Goal: Find contact information: Find contact information

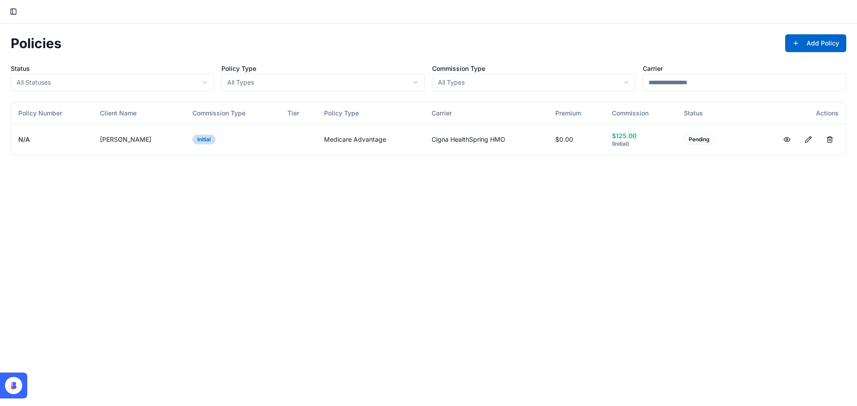
click at [12, 12] on button "Toggle Sidebar" at bounding box center [13, 11] width 12 height 12
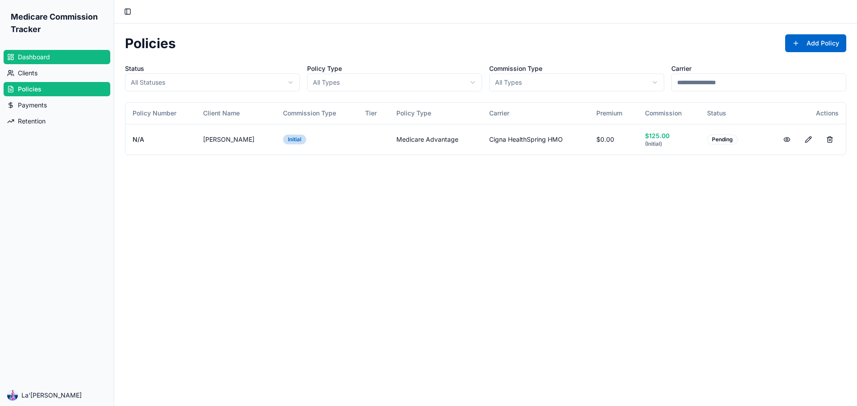
click at [40, 60] on span "Dashboard" at bounding box center [34, 57] width 32 height 9
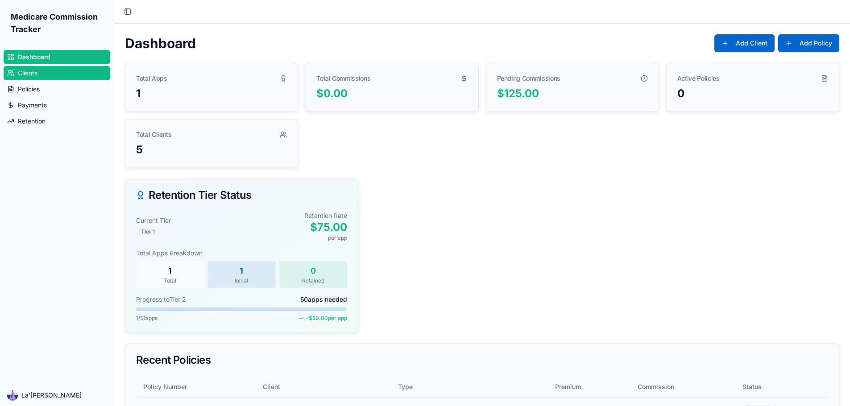
click at [42, 75] on link "Clients" at bounding box center [57, 73] width 107 height 14
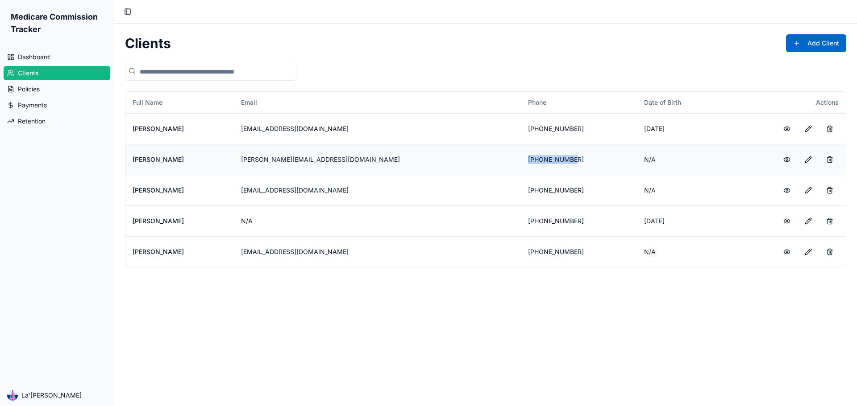
drag, startPoint x: 534, startPoint y: 160, endPoint x: 492, endPoint y: 161, distance: 41.9
click at [521, 161] on td "[PHONE_NUMBER]" at bounding box center [579, 159] width 116 height 31
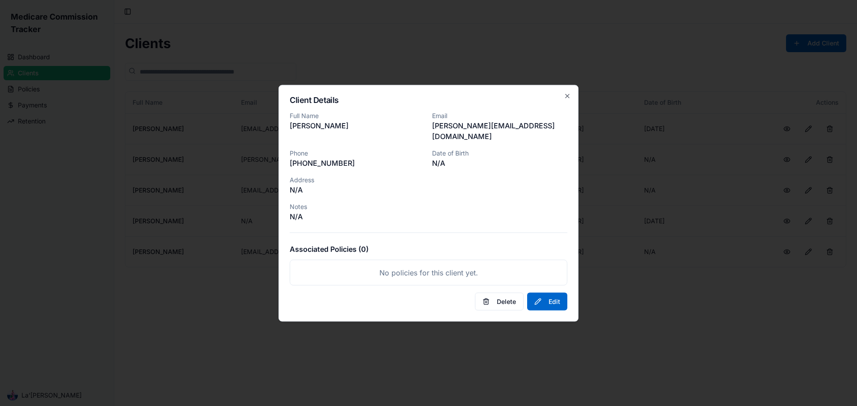
copy td "[PHONE_NUMBER]"
click at [563, 100] on div "Client Details Full Name [PERSON_NAME] Email [PERSON_NAME][EMAIL_ADDRESS][DOMAI…" at bounding box center [428, 203] width 300 height 237
click at [572, 99] on div "Client Details Full Name [PERSON_NAME] Email [PERSON_NAME][EMAIL_ADDRESS][DOMAI…" at bounding box center [428, 203] width 300 height 237
click at [567, 99] on icon "button" at bounding box center [566, 95] width 7 height 7
